Goal: Understand site structure: Grasp the organization and layout of the website

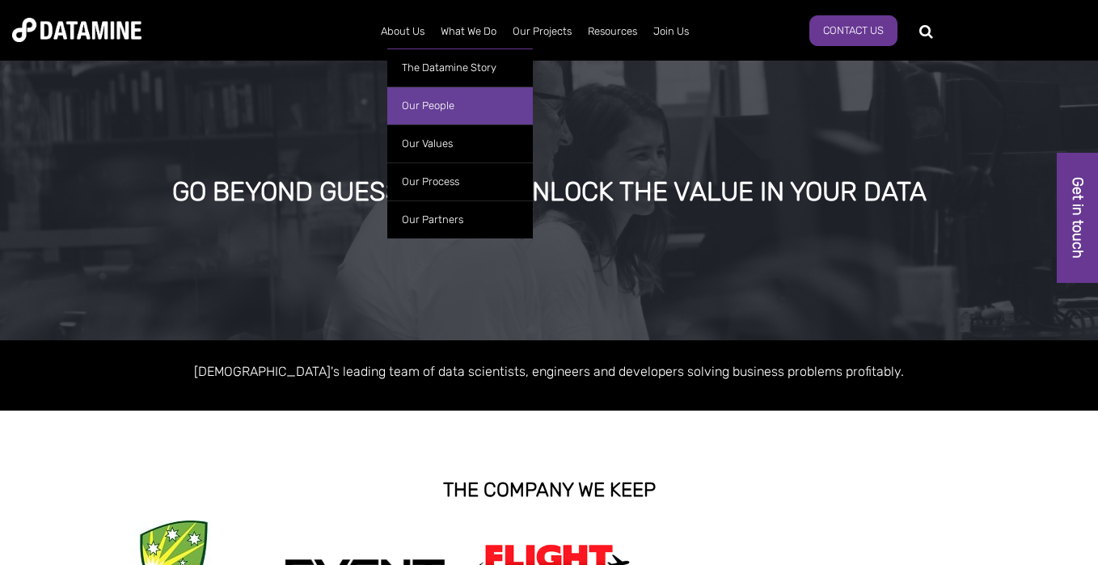
click at [425, 100] on link "Our People" at bounding box center [460, 106] width 146 height 38
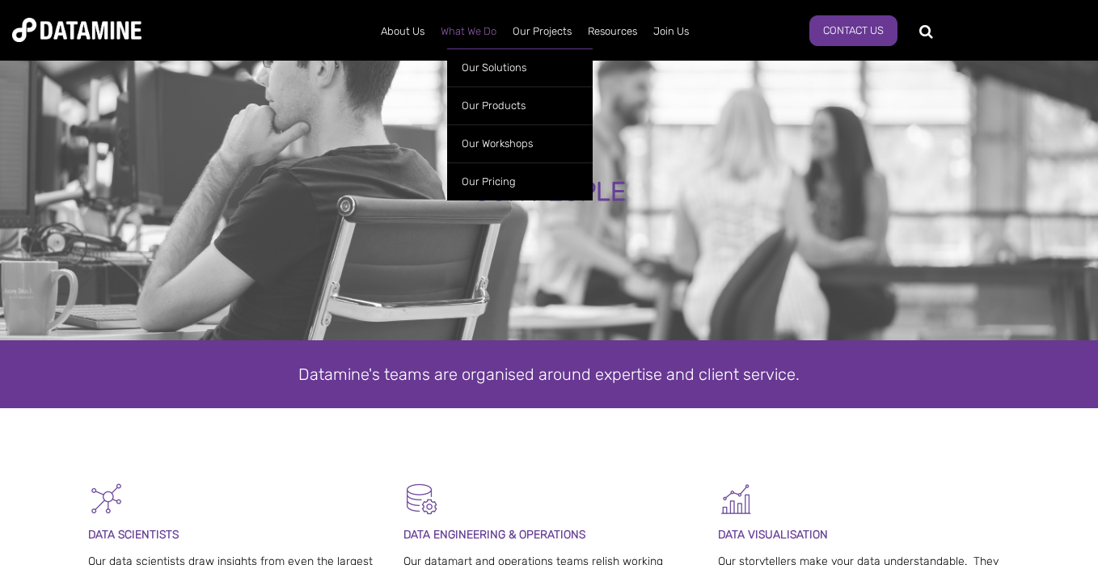
click at [473, 30] on link "What We Do" at bounding box center [469, 32] width 72 height 42
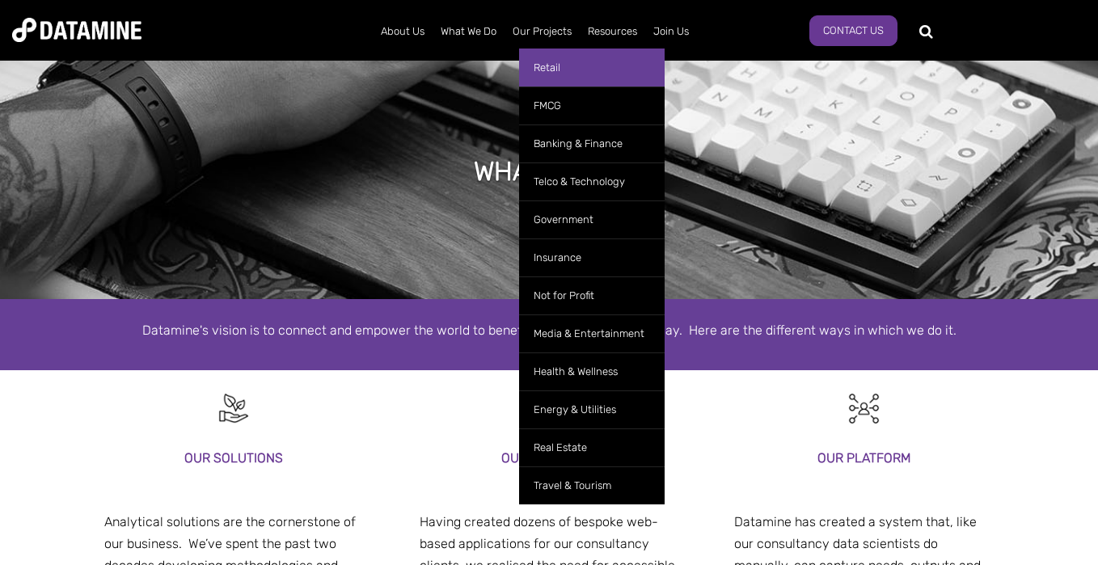
click at [554, 69] on link "Retail" at bounding box center [592, 68] width 146 height 38
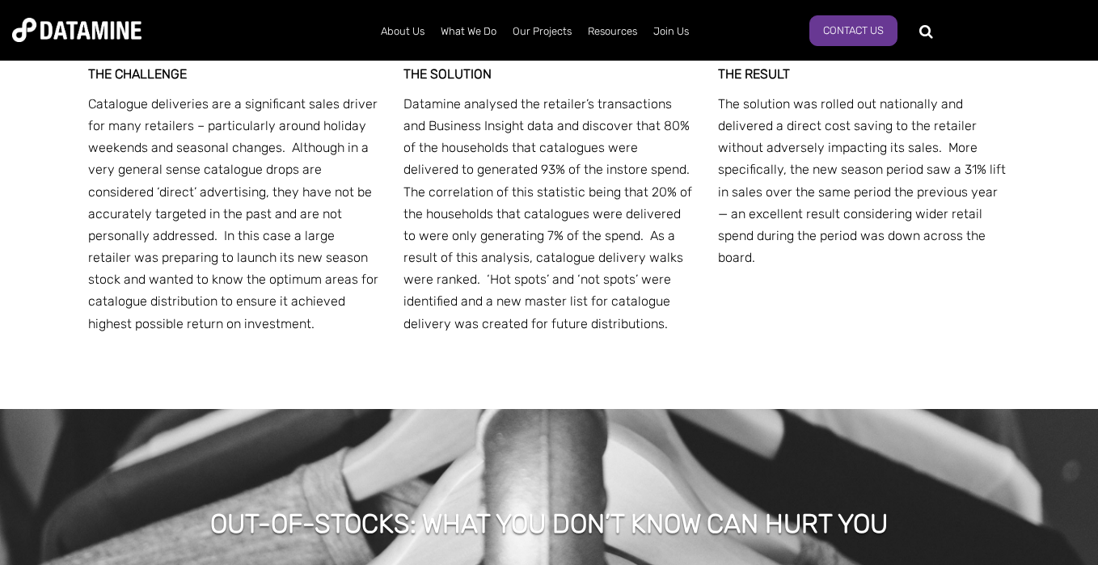
scroll to position [3814, 0]
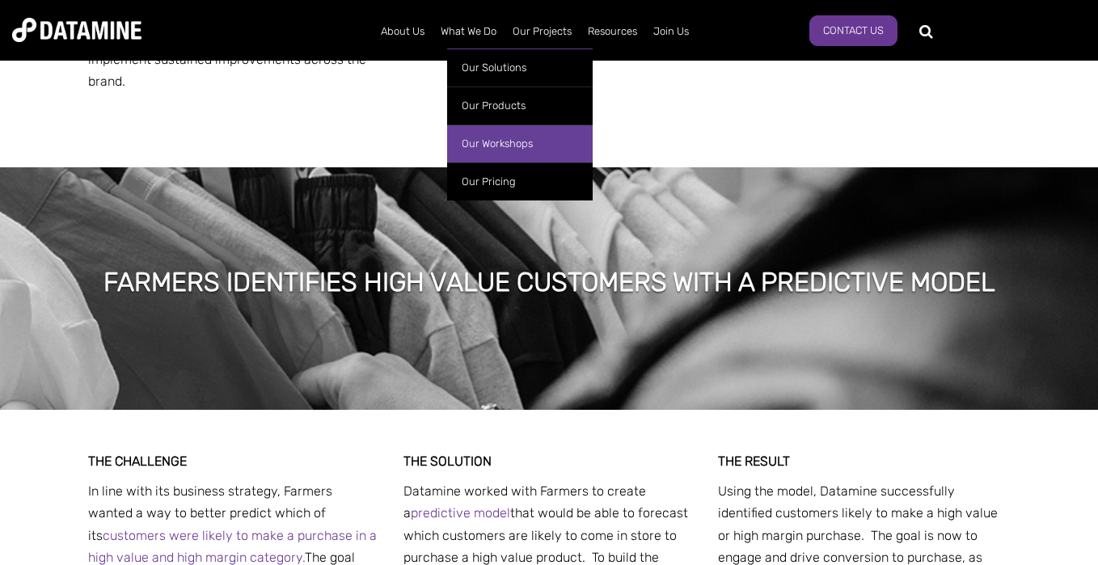
click at [503, 148] on link "Our Workshops" at bounding box center [520, 144] width 146 height 38
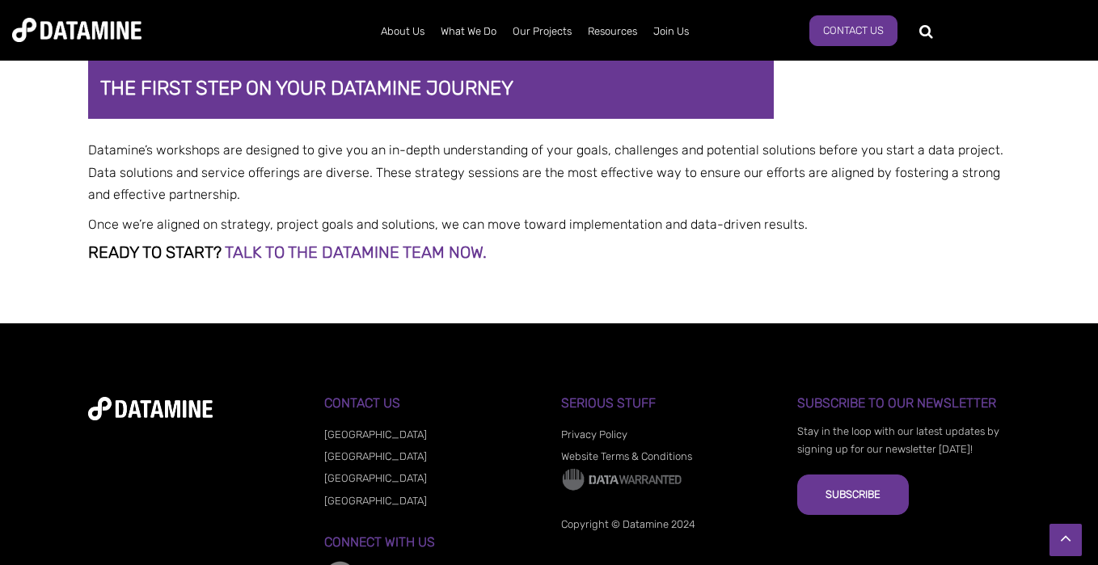
scroll to position [3703, 0]
